Goal: Task Accomplishment & Management: Use online tool/utility

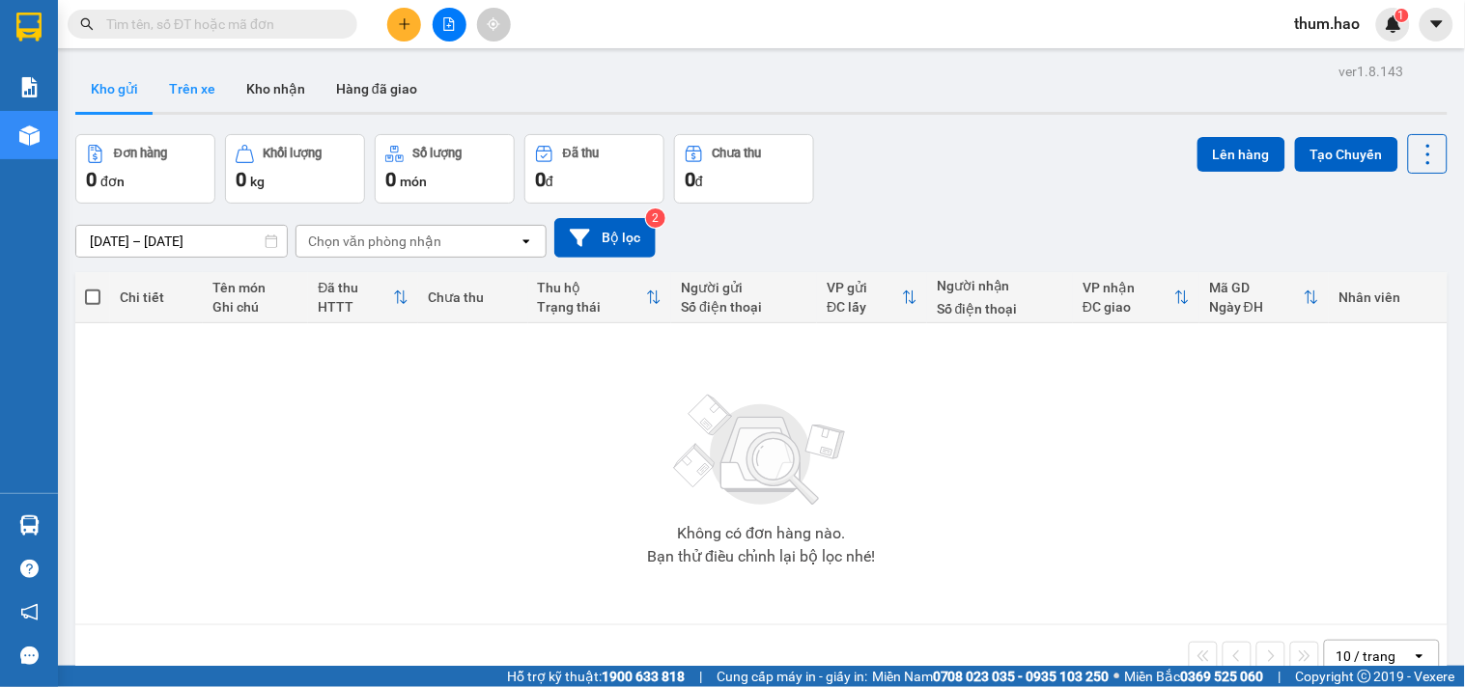
click at [187, 85] on button "Trên xe" at bounding box center [192, 89] width 77 height 46
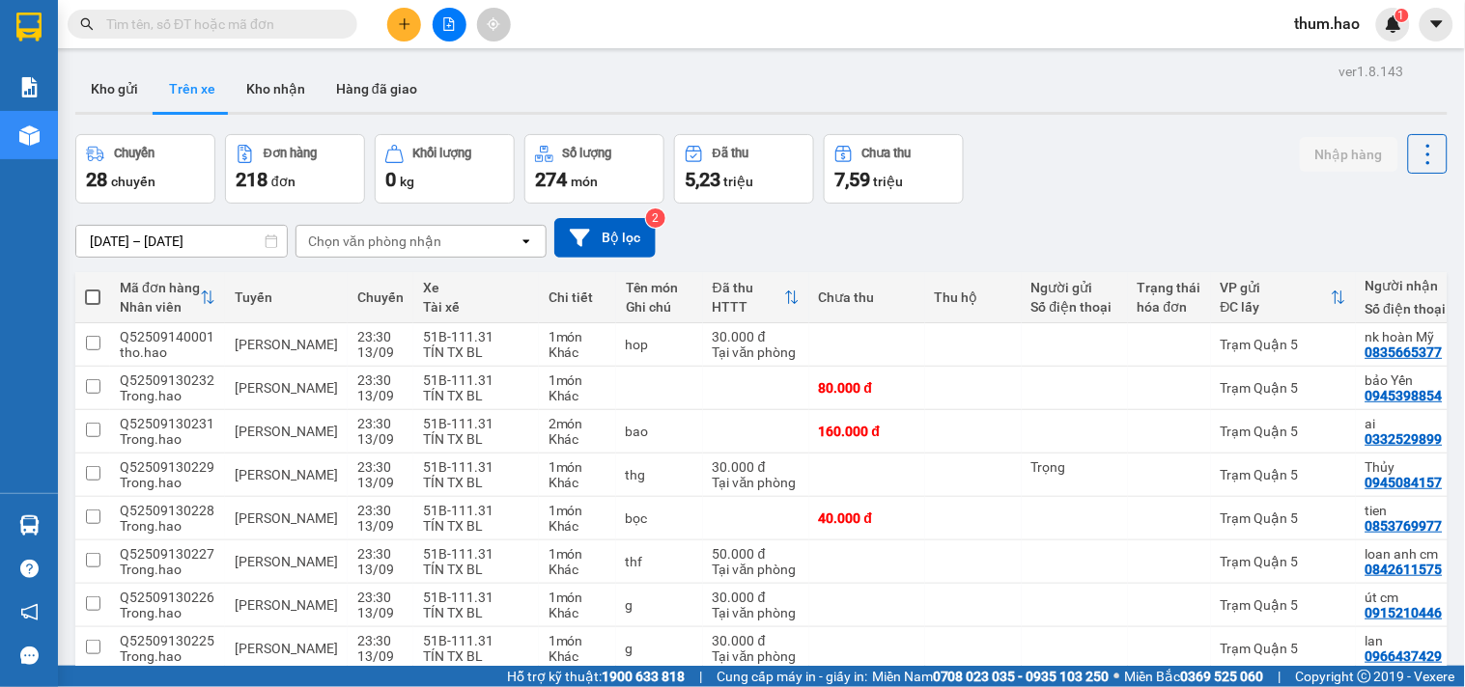
click at [352, 252] on div "Chọn văn phòng nhận" at bounding box center [407, 241] width 222 height 31
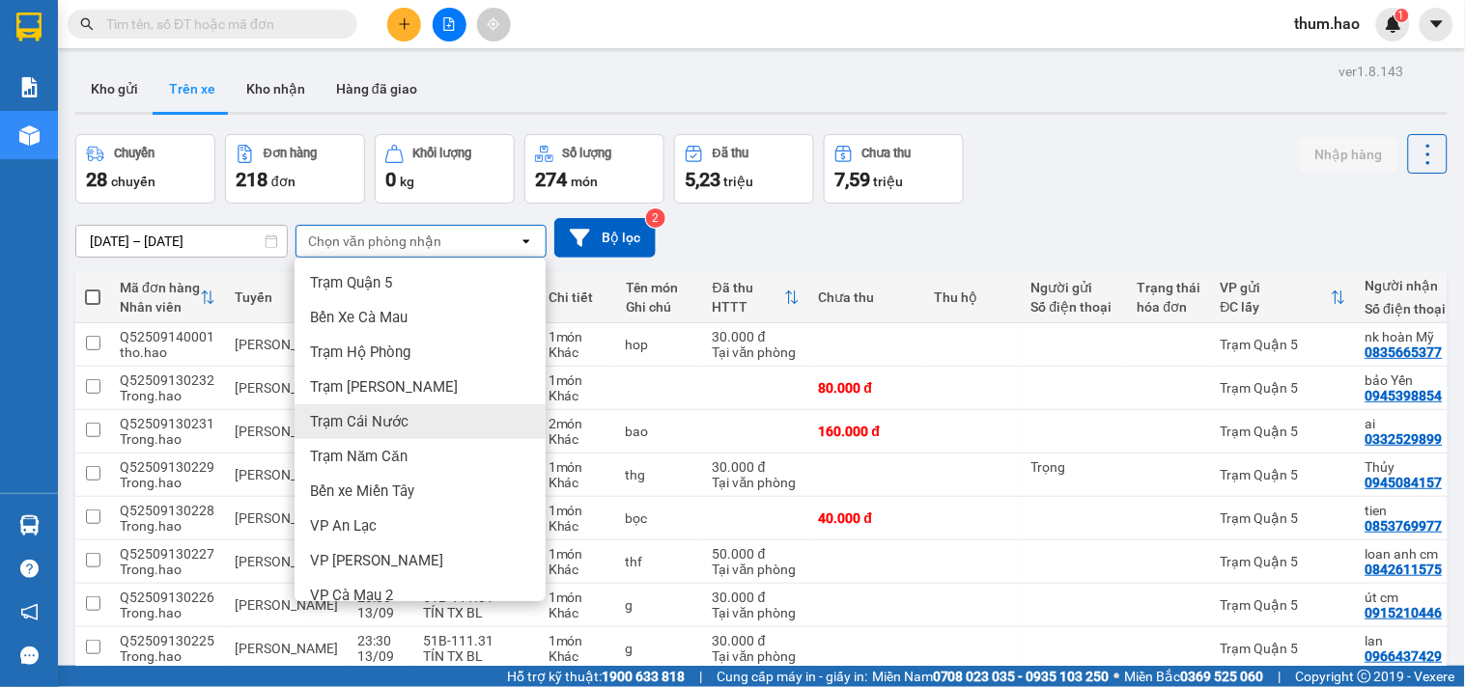
click at [359, 412] on span "Trạm Cái Nước" at bounding box center [359, 421] width 98 height 19
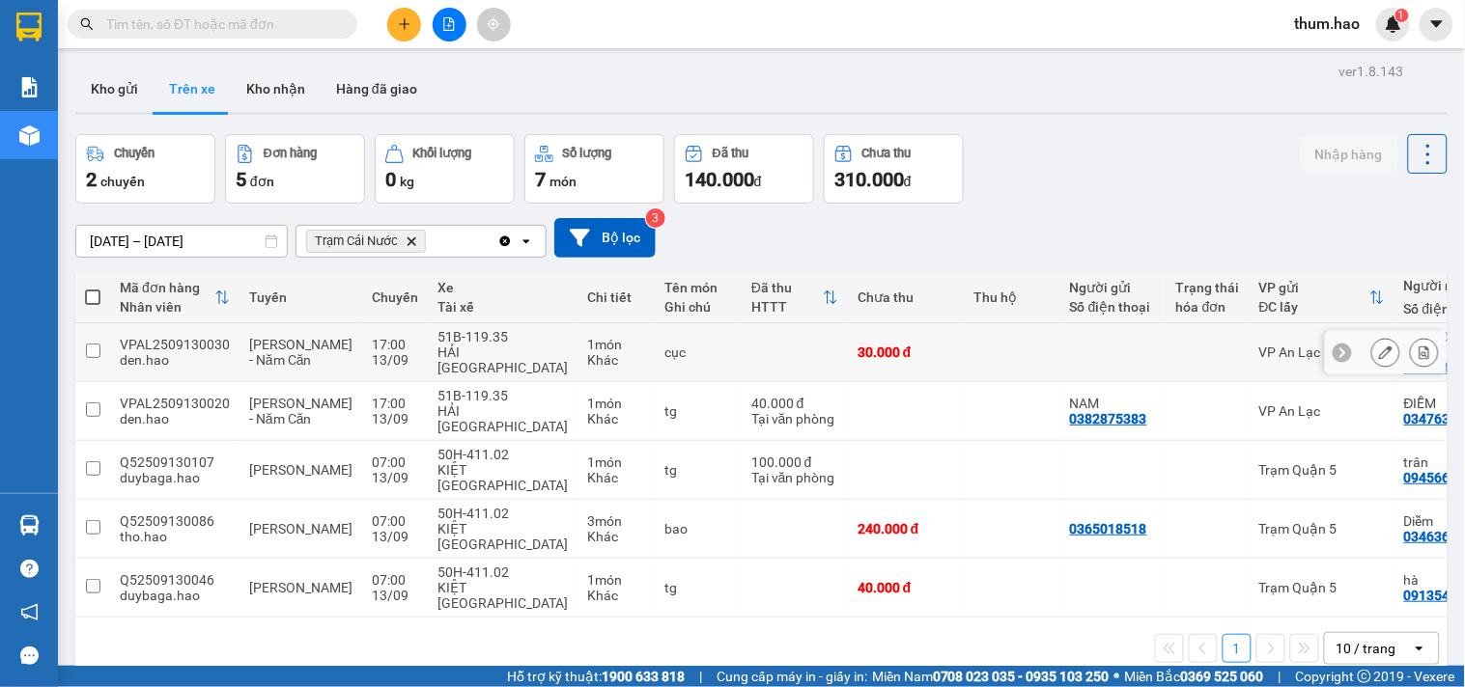
click at [1379, 346] on icon at bounding box center [1386, 353] width 14 height 14
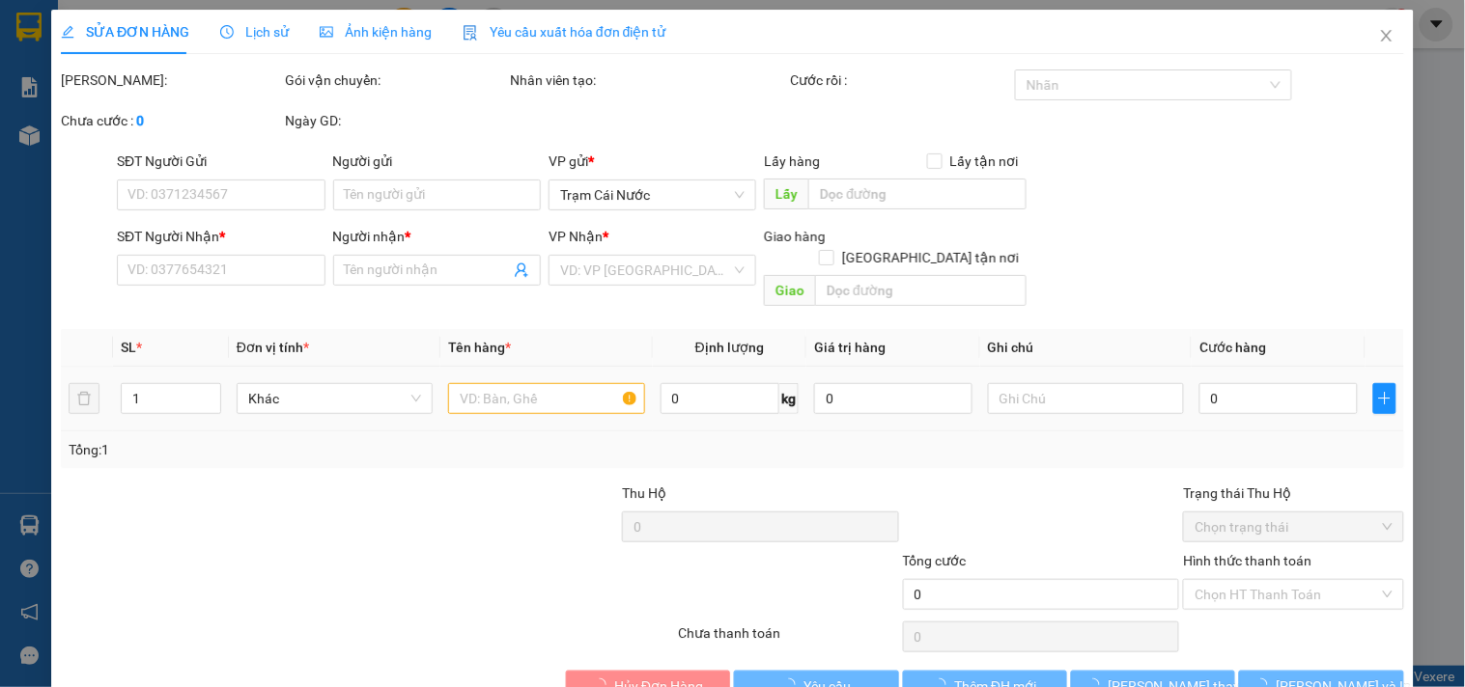
type input "0916544538"
type input "HOÀNG HÀ CÁI NƯỚC"
type input "30.000"
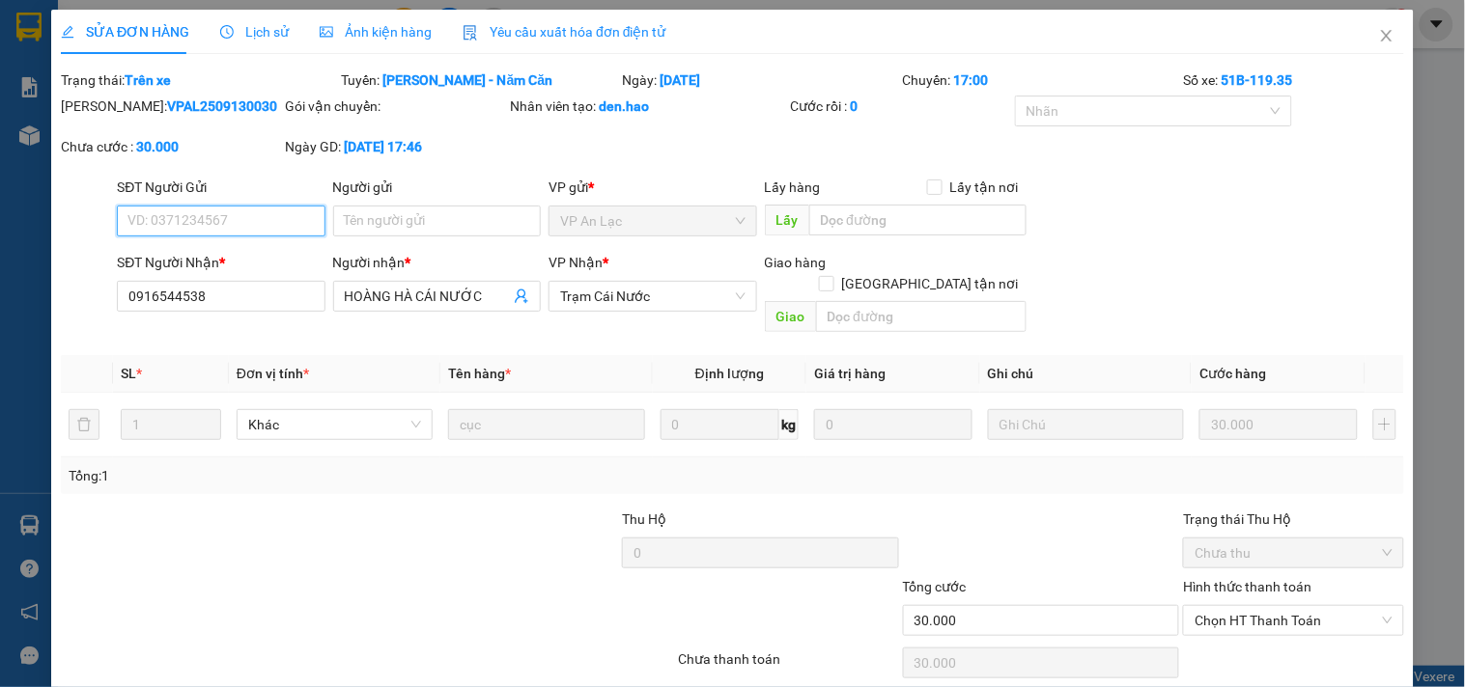
scroll to position [56, 0]
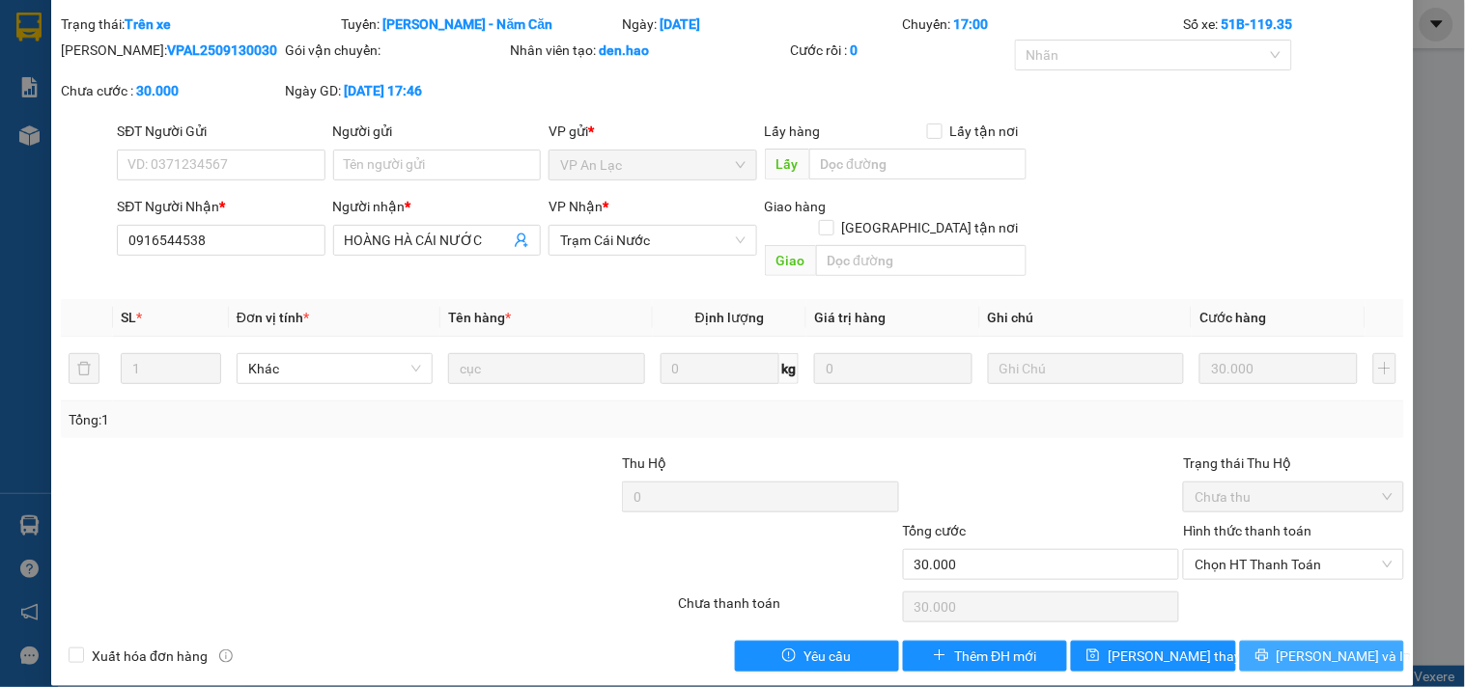
click at [1269, 649] on icon "printer" at bounding box center [1262, 656] width 14 height 14
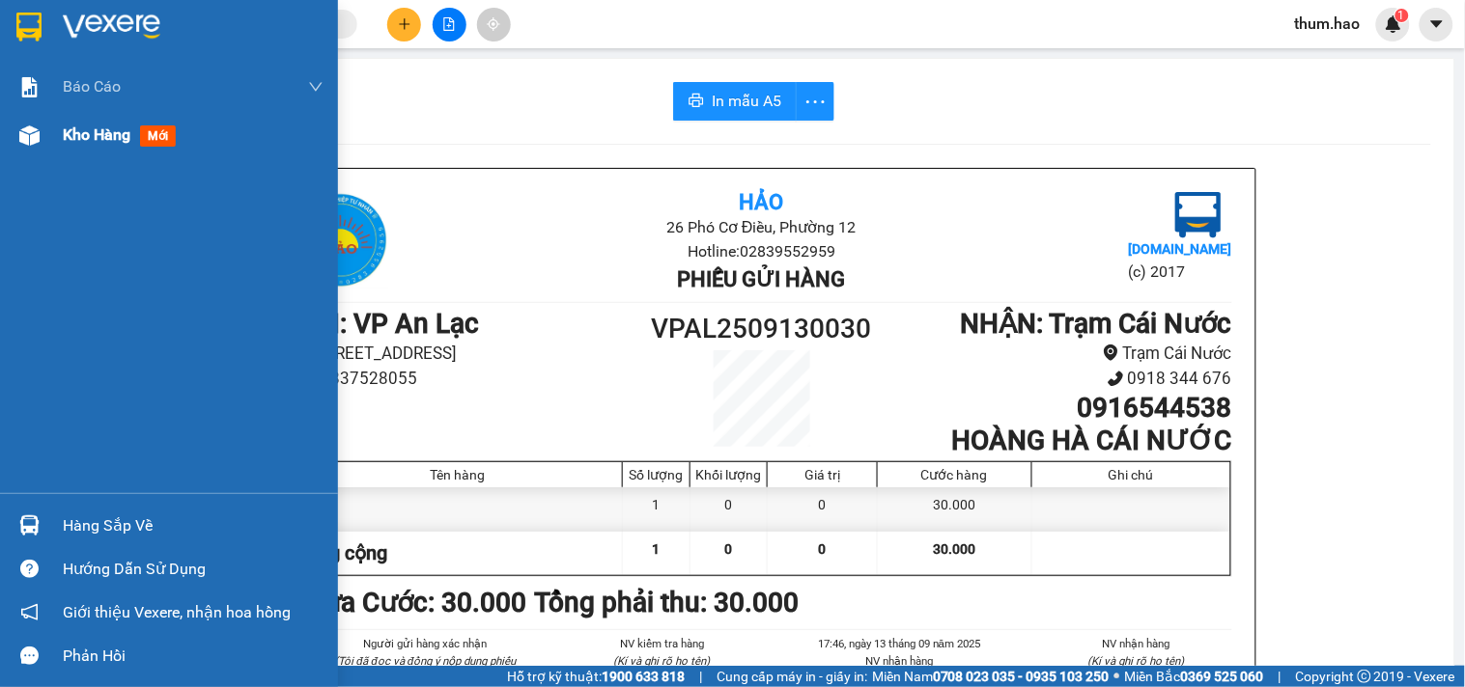
click at [84, 143] on span "Kho hàng" at bounding box center [97, 135] width 68 height 18
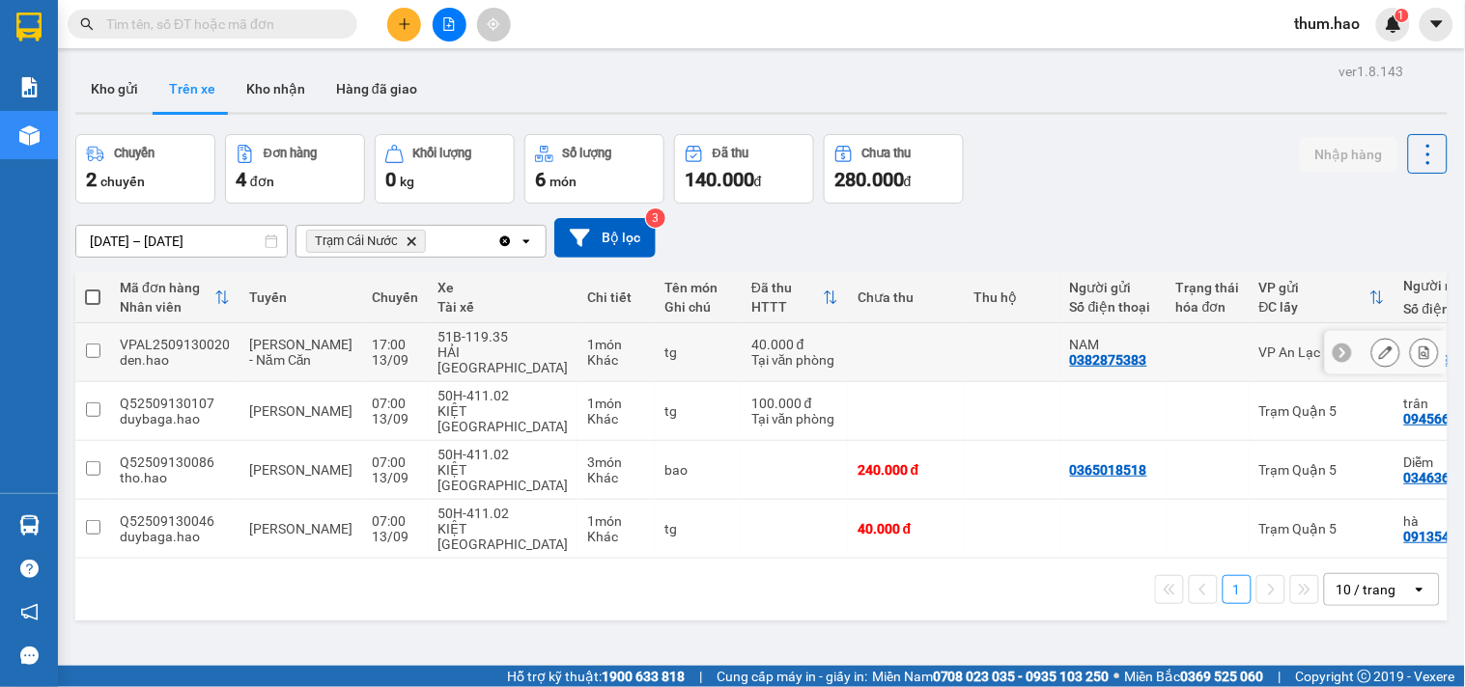
click at [1335, 346] on icon at bounding box center [1342, 353] width 14 height 14
click at [1404, 337] on div "ĐIỄM" at bounding box center [1447, 344] width 87 height 15
checkbox input "true"
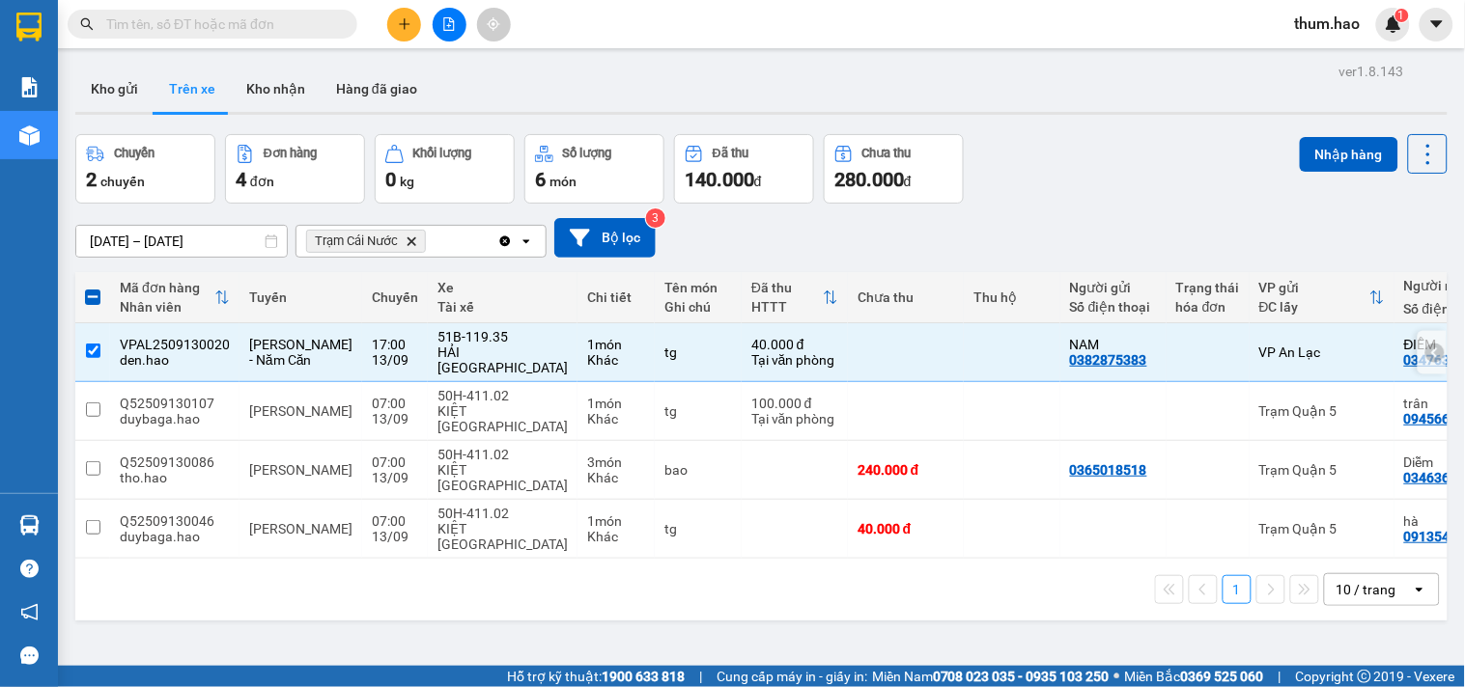
click at [1428, 346] on icon at bounding box center [1435, 353] width 14 height 14
click at [1379, 346] on icon at bounding box center [1386, 353] width 14 height 14
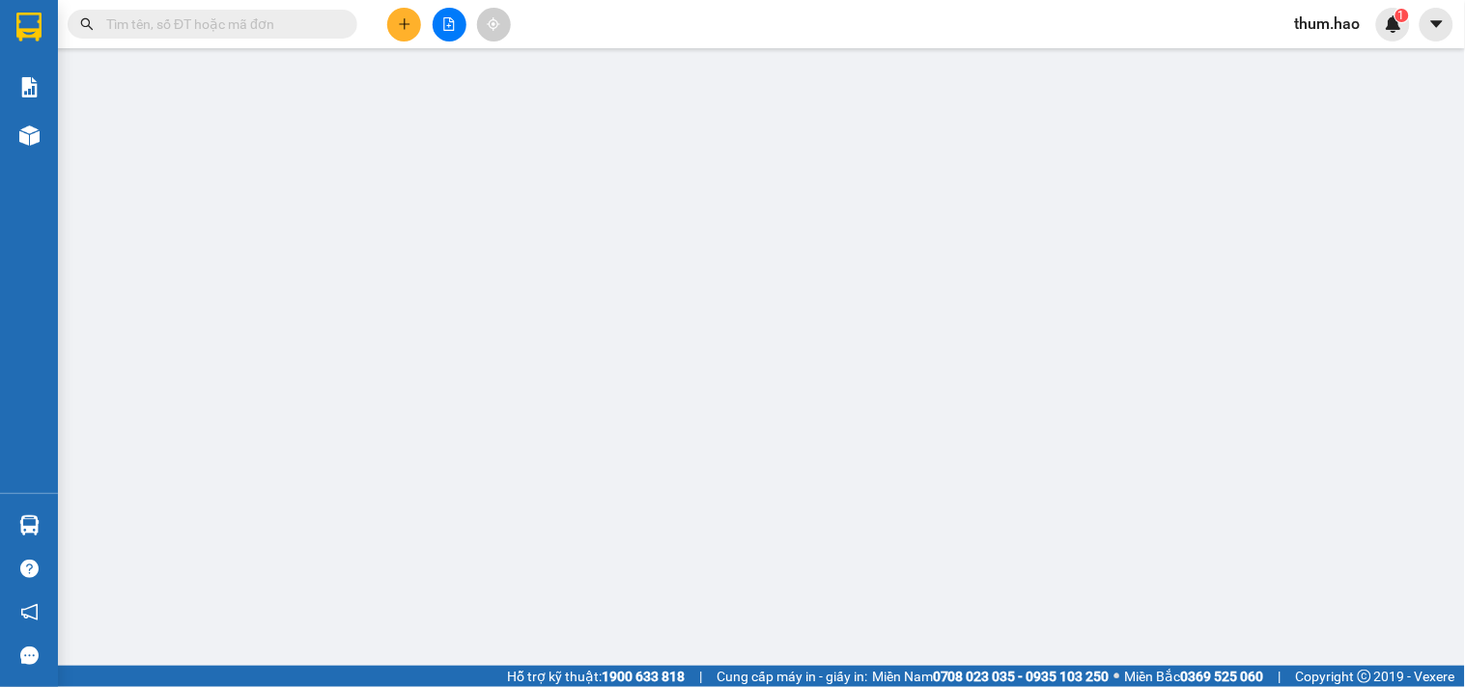
type input "0382875383"
type input "NAM"
type input "0347630291"
type input "ĐIỄM"
type input "40.000"
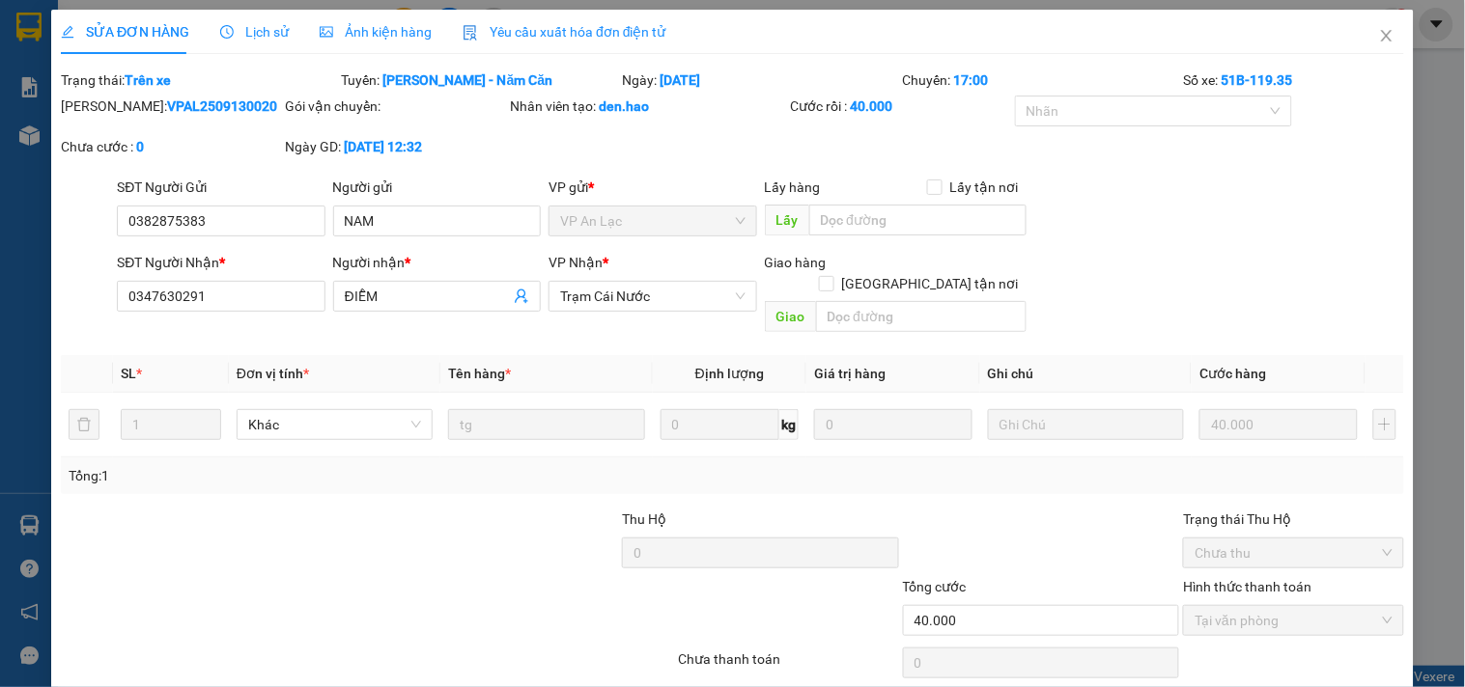
click at [328, 29] on span "Ảnh kiện hàng" at bounding box center [376, 31] width 112 height 15
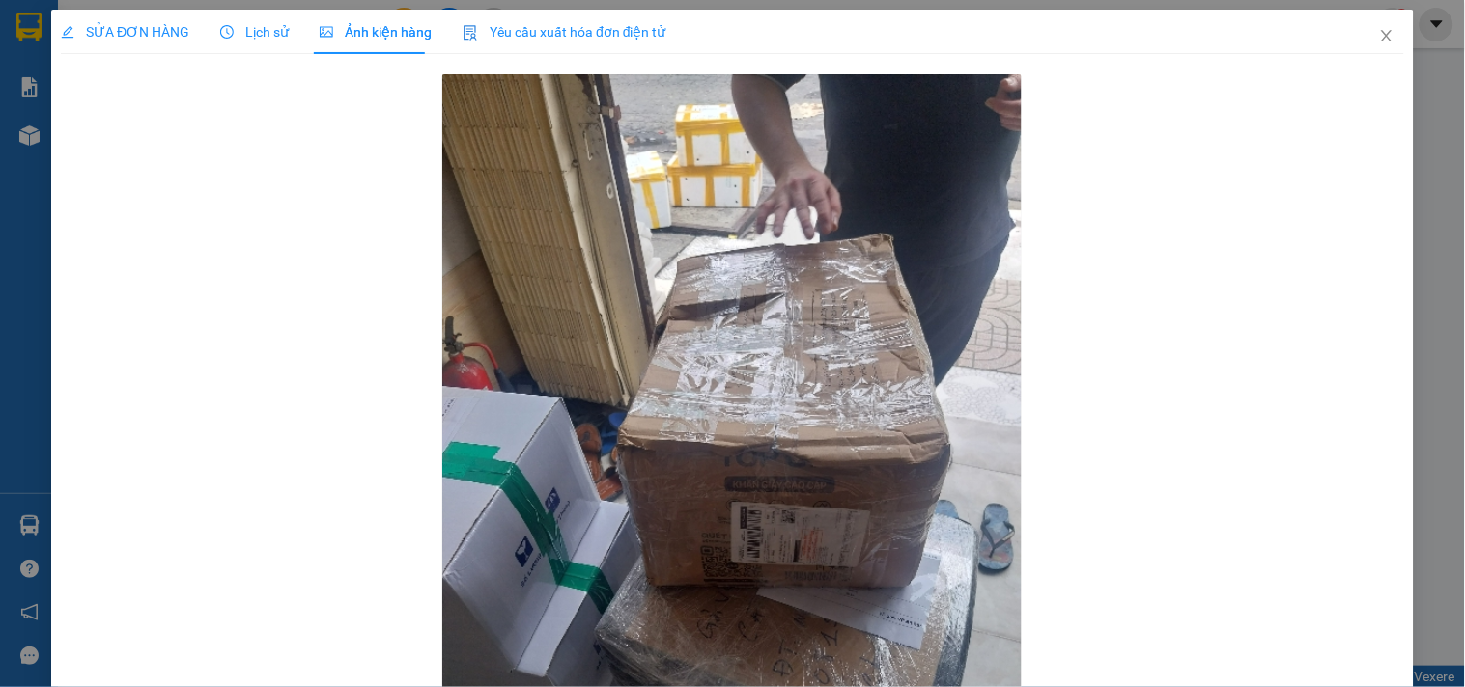
click at [109, 19] on div "SỬA ĐƠN HÀNG" at bounding box center [125, 32] width 128 height 44
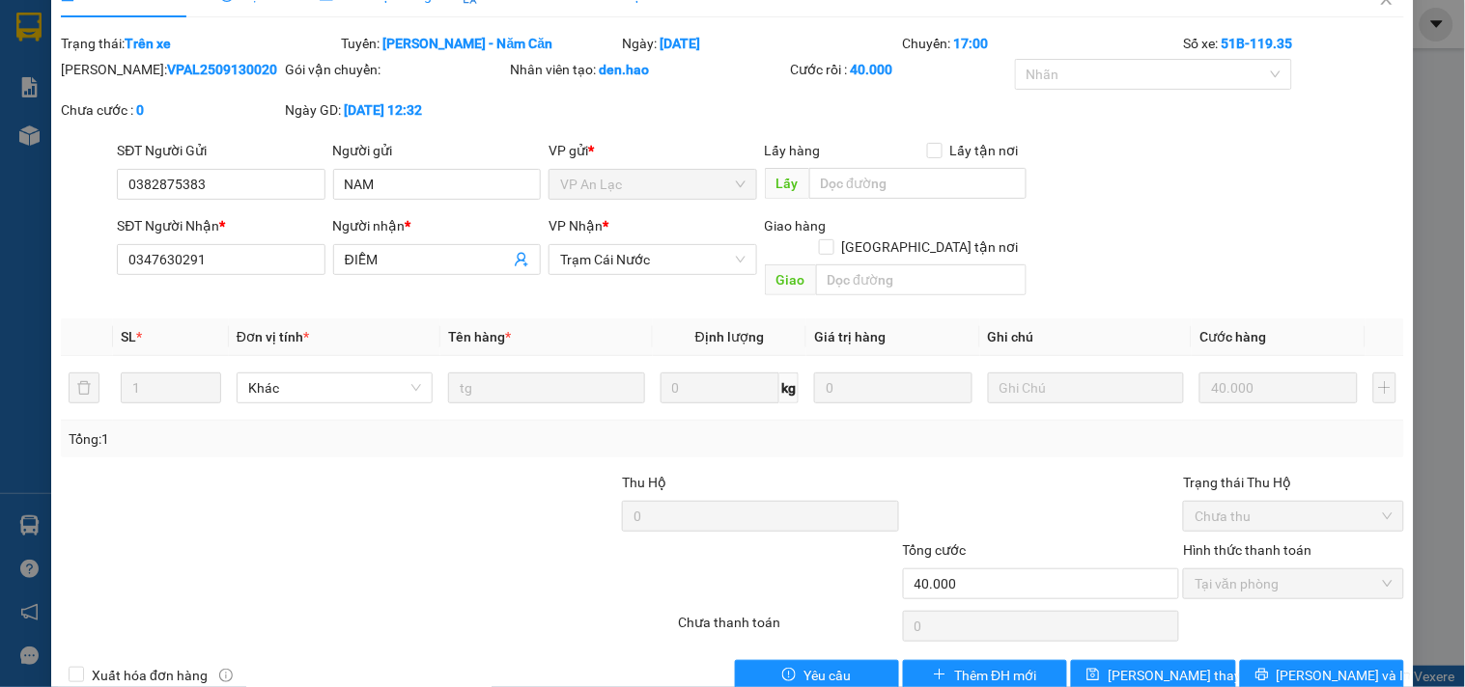
scroll to position [56, 0]
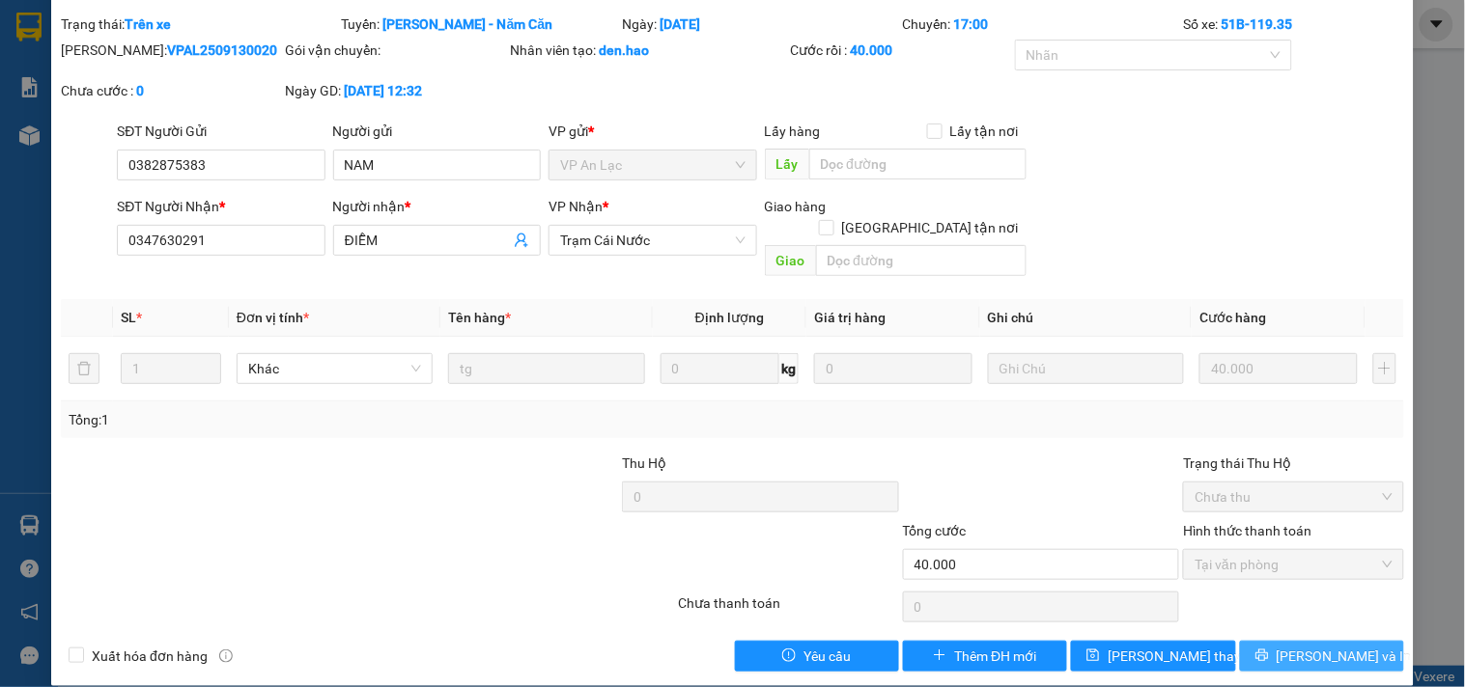
click at [1252, 641] on button "[PERSON_NAME] và In" at bounding box center [1322, 656] width 164 height 31
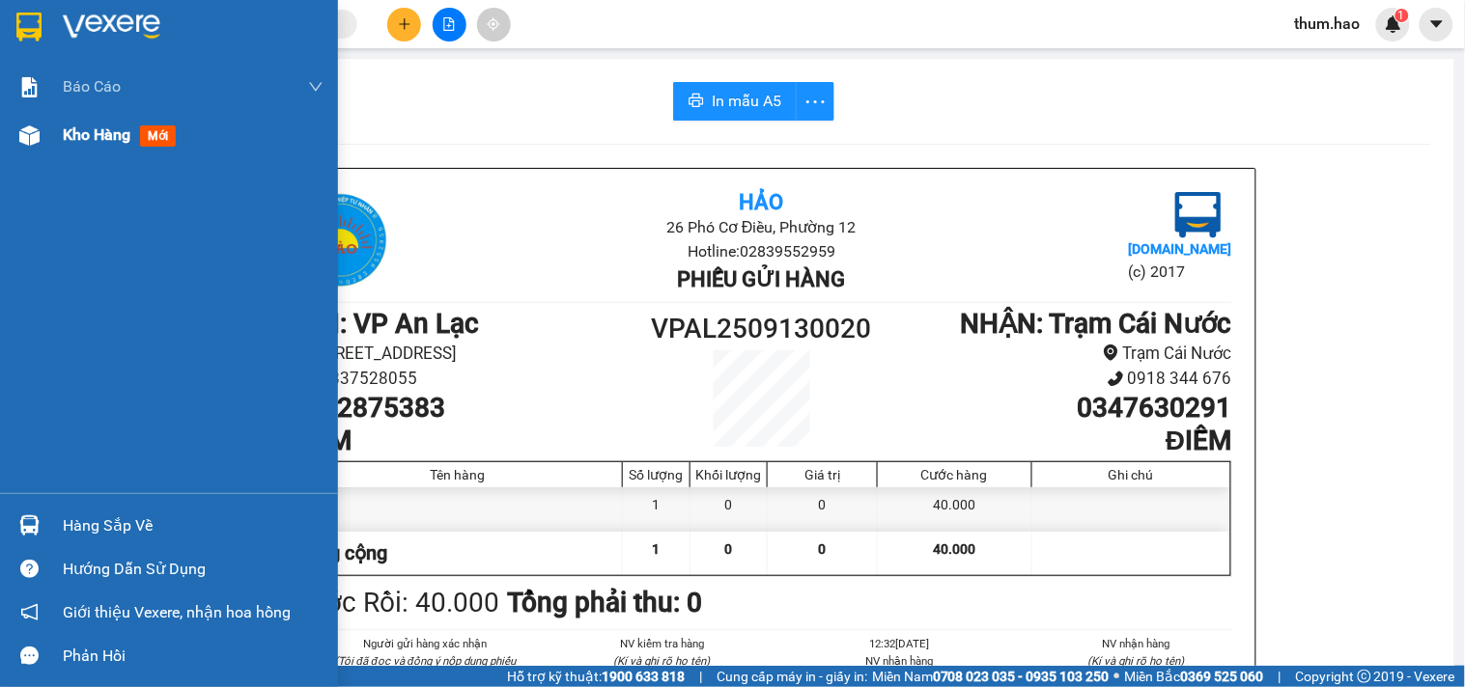
click at [77, 157] on div "Kho hàng mới" at bounding box center [193, 135] width 261 height 48
